Goal: Information Seeking & Learning: Learn about a topic

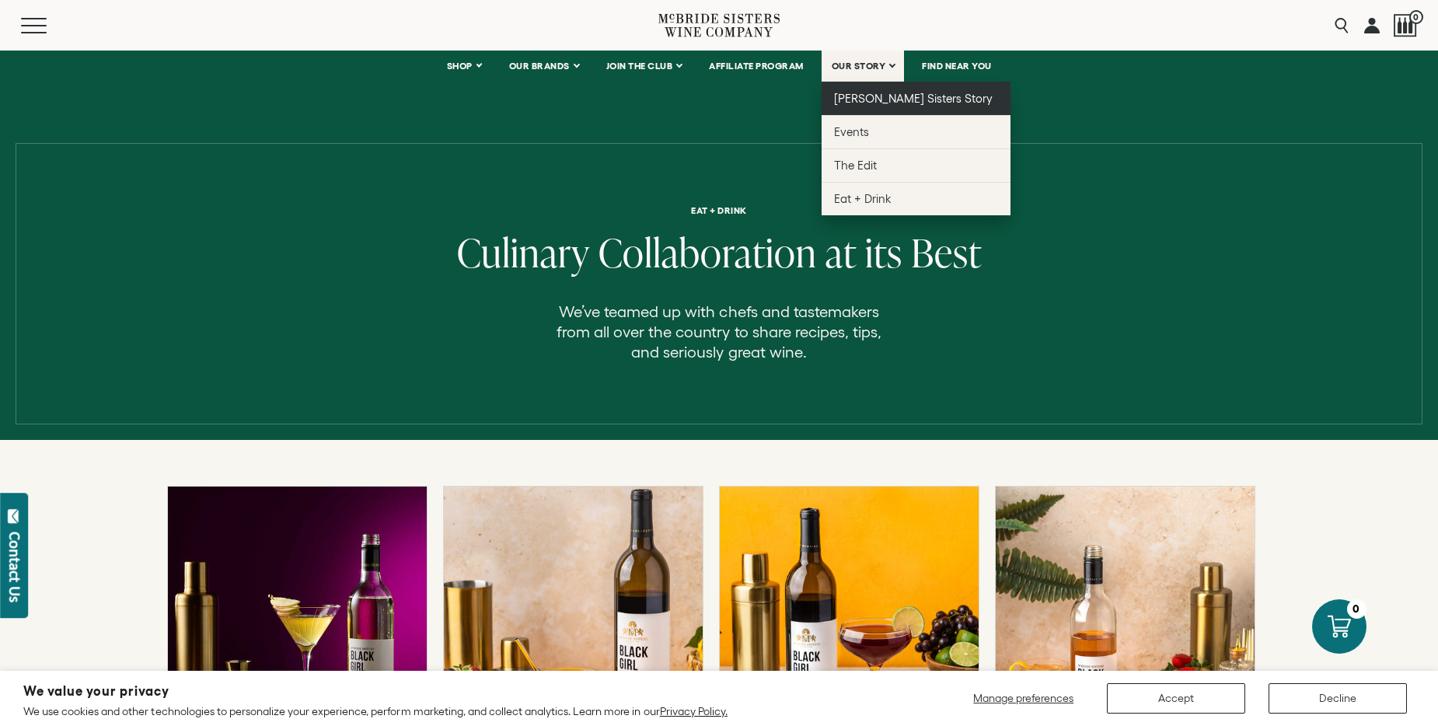
click at [871, 100] on span "[PERSON_NAME] Sisters Story" at bounding box center [913, 98] width 159 height 13
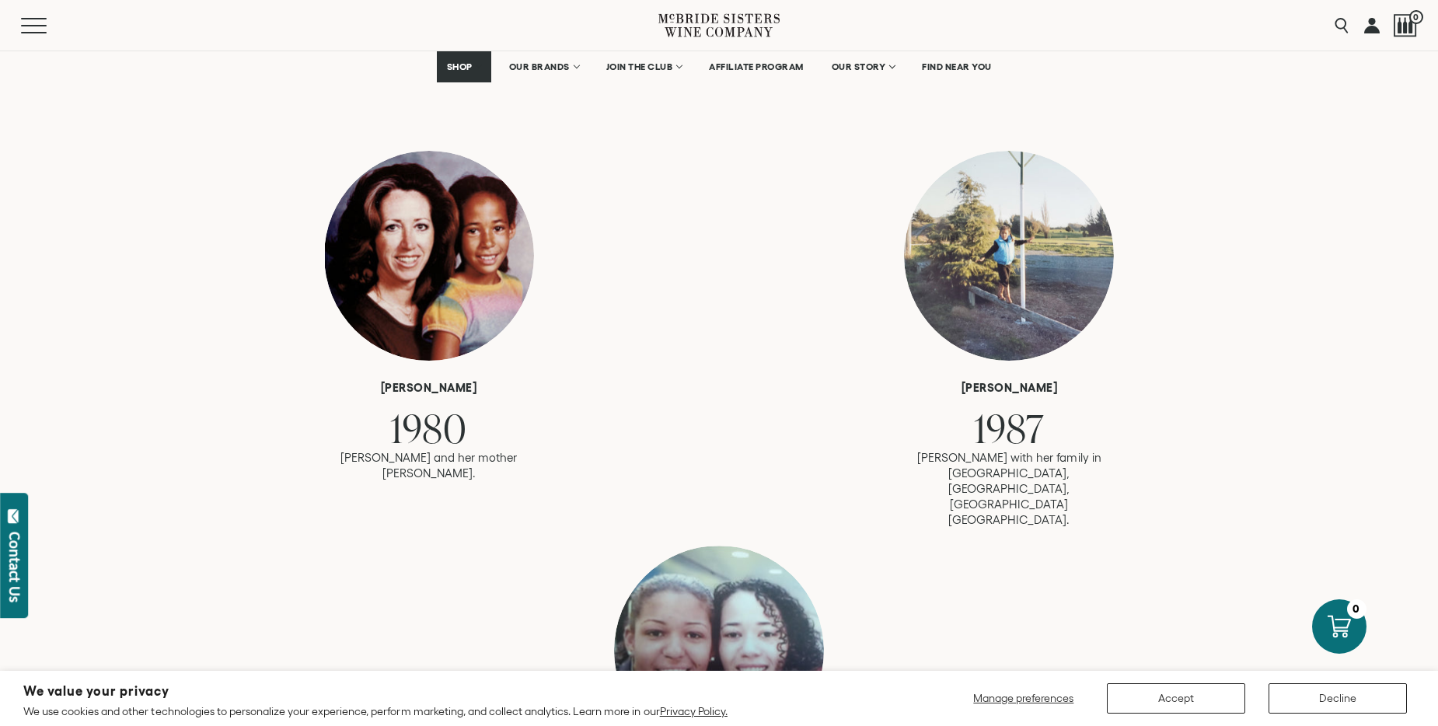
scroll to position [777, 0]
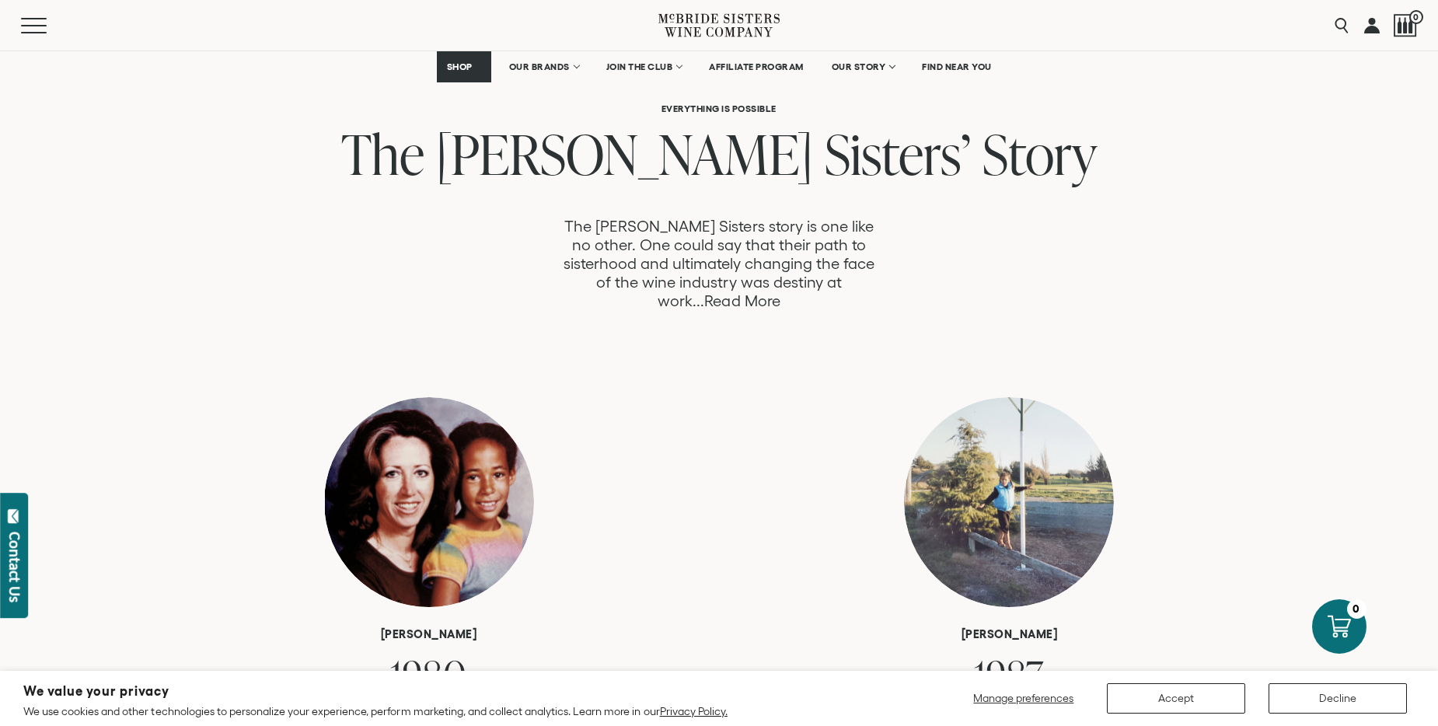
click at [780, 292] on link "Read More" at bounding box center [741, 301] width 75 height 18
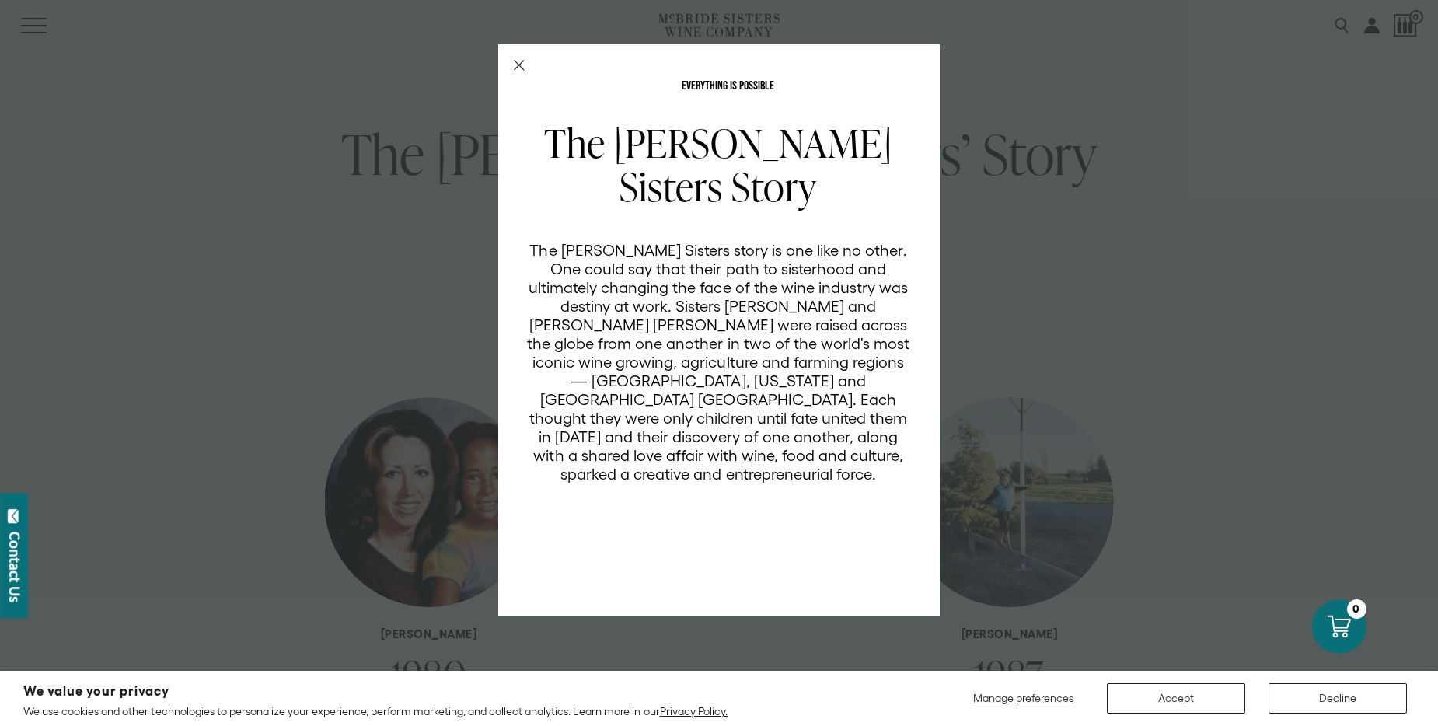
scroll to position [0, 0]
click at [1129, 229] on div "EVERYTHING IS POSSIBLE The McBride Sisters Story The McBride Sisters story is o…" at bounding box center [719, 363] width 1438 height 726
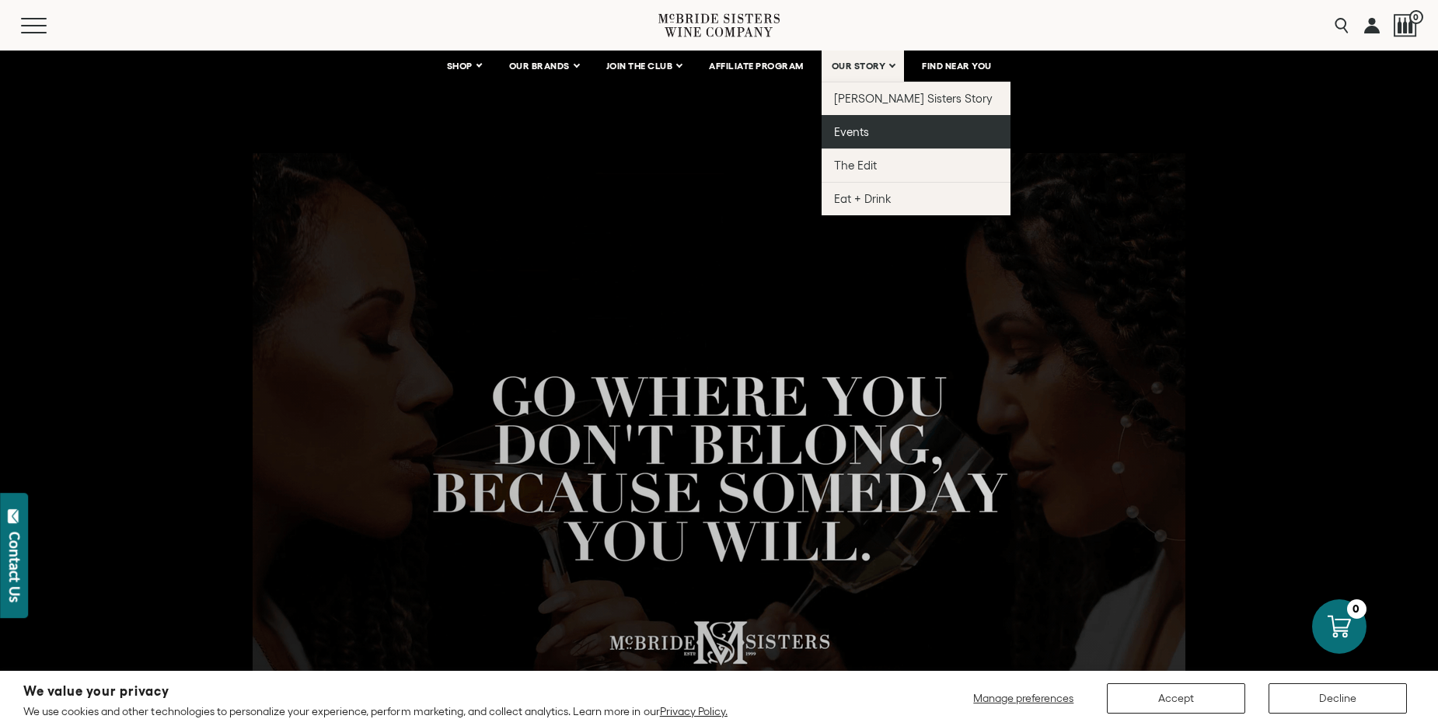
click at [862, 134] on span "Events" at bounding box center [851, 131] width 35 height 13
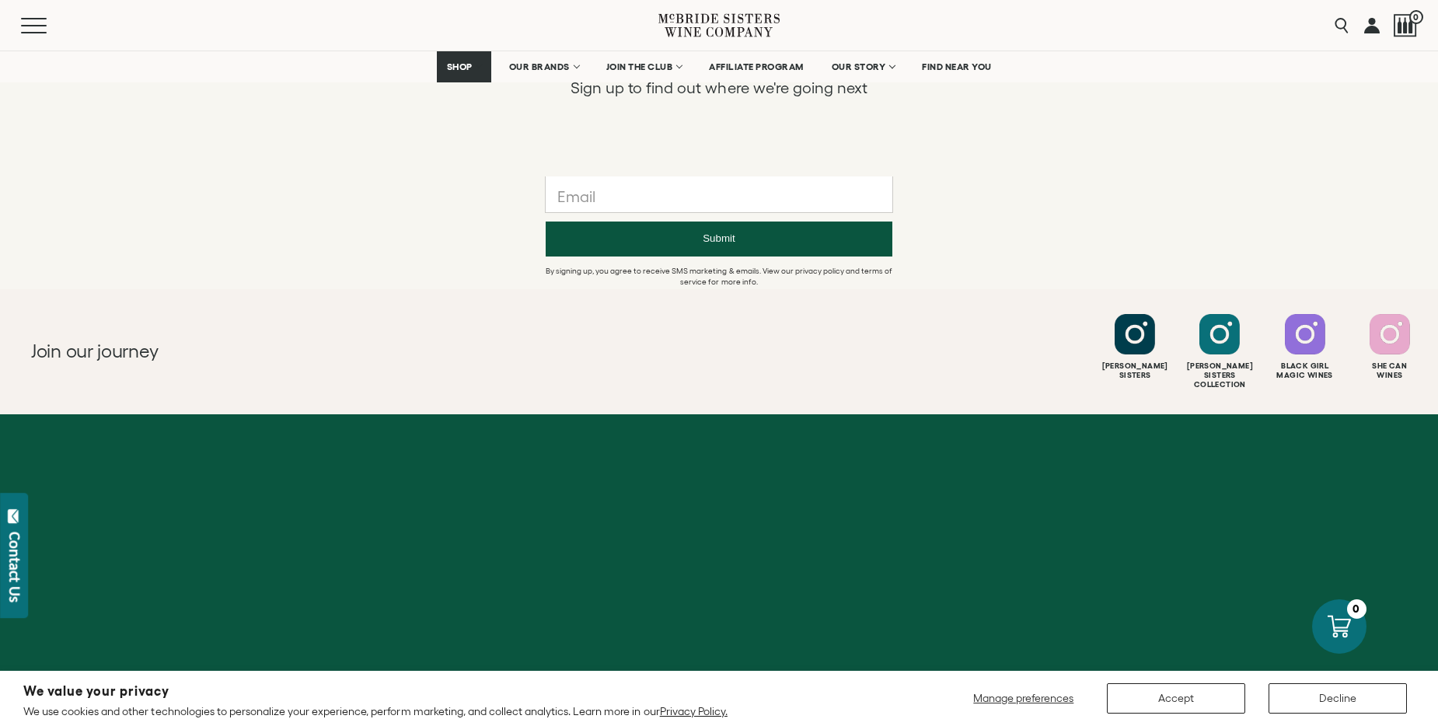
scroll to position [1525, 0]
